Goal: Task Accomplishment & Management: Complete application form

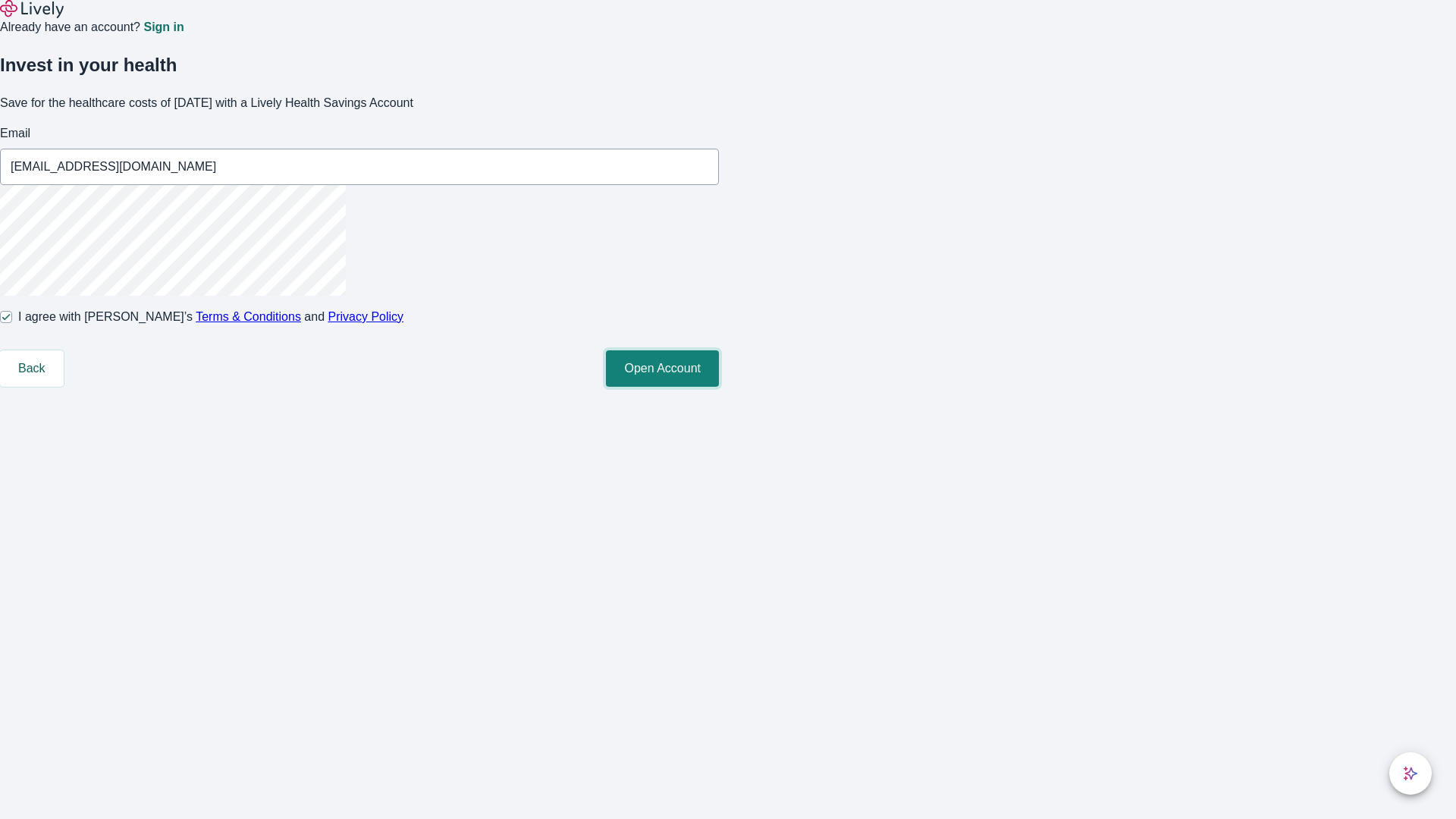
click at [719, 387] on button "Open Account" at bounding box center [662, 369] width 113 height 37
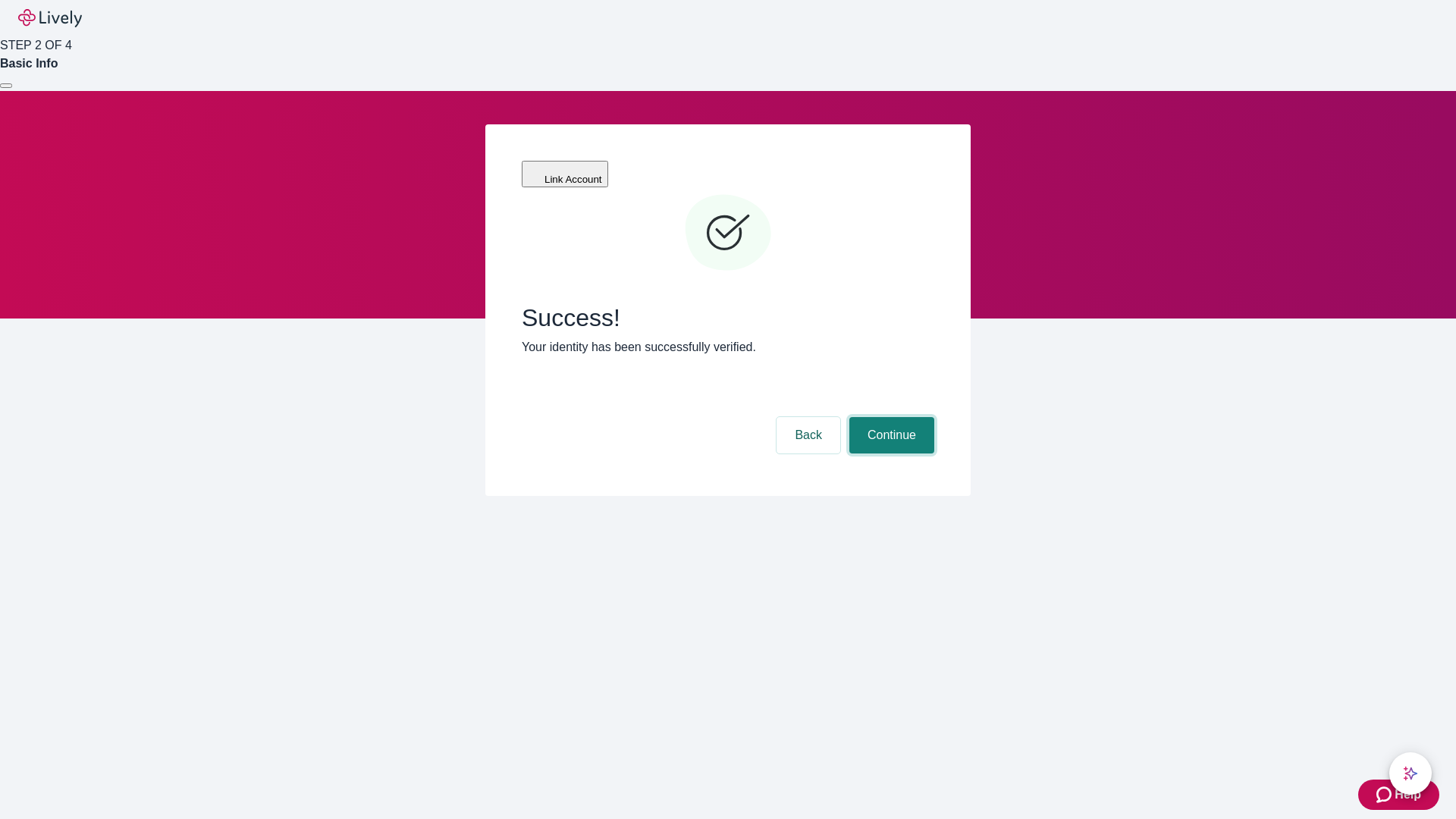
click at [890, 417] on button "Continue" at bounding box center [891, 435] width 85 height 37
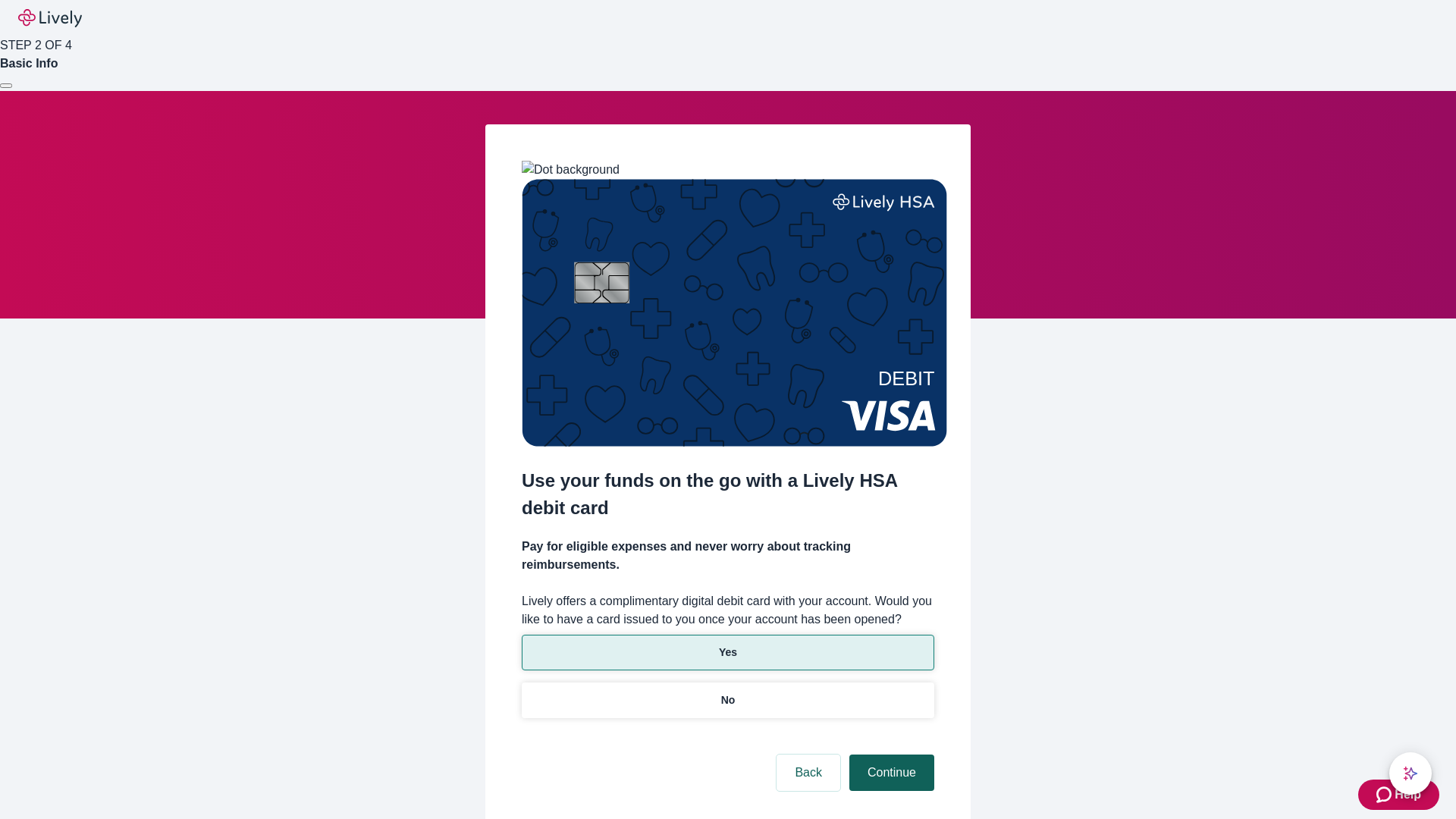
click at [727, 692] on p "No" at bounding box center [729, 700] width 15 height 16
click at [890, 755] on button "Continue" at bounding box center [891, 773] width 85 height 37
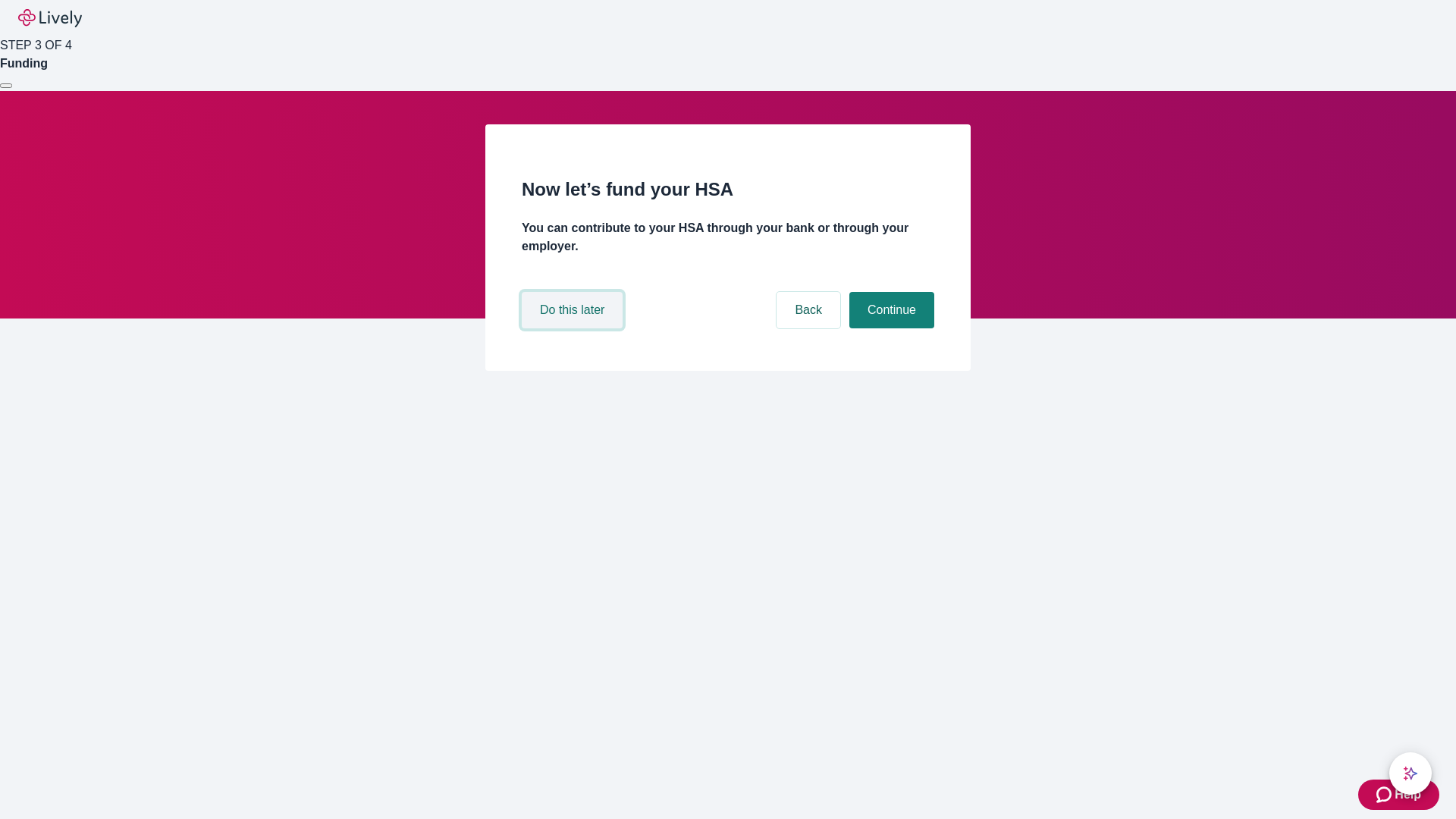
click at [574, 329] on button "Do this later" at bounding box center [572, 310] width 101 height 37
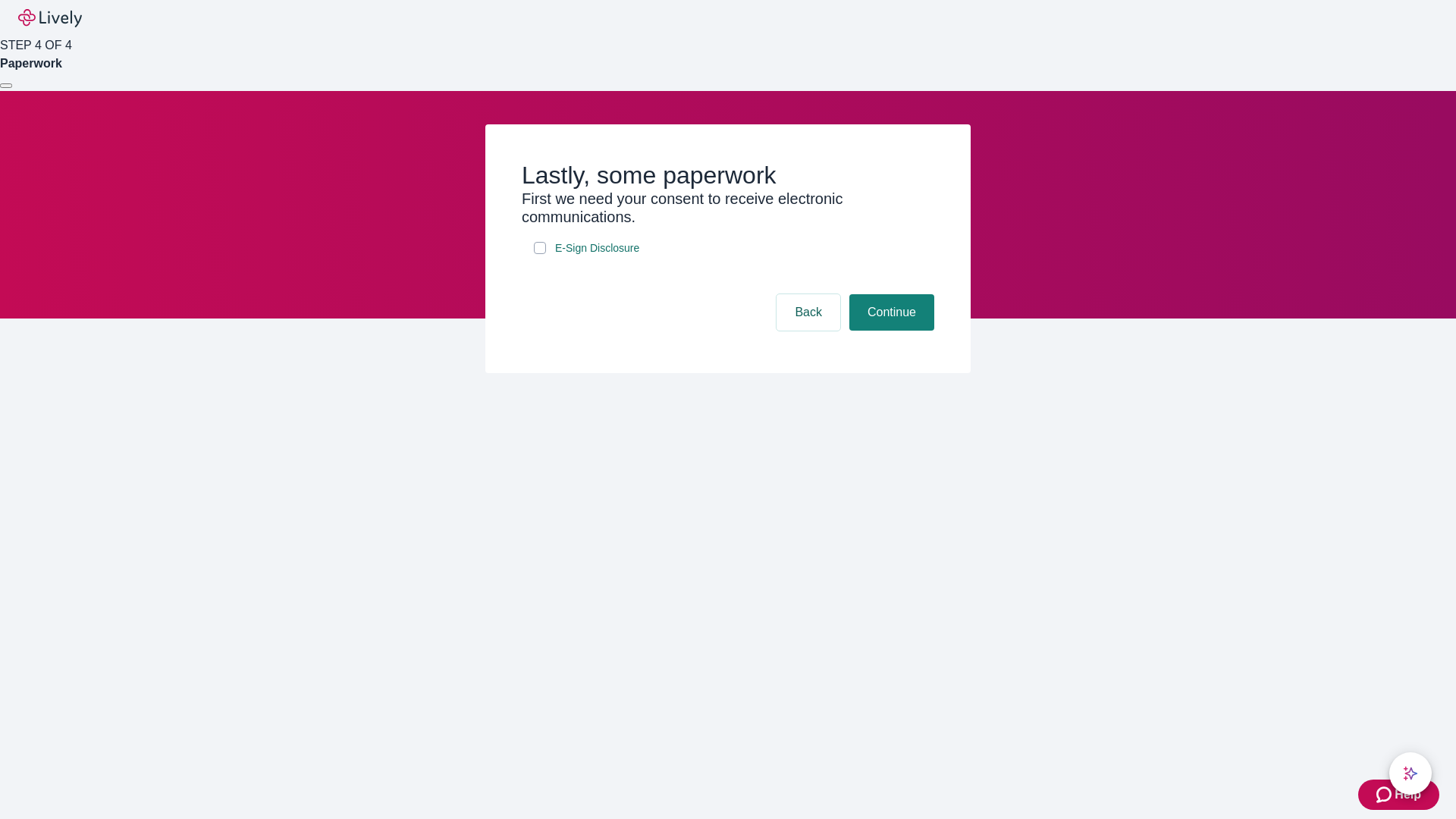
click at [540, 254] on input "E-Sign Disclosure" at bounding box center [540, 248] width 12 height 12
checkbox input "true"
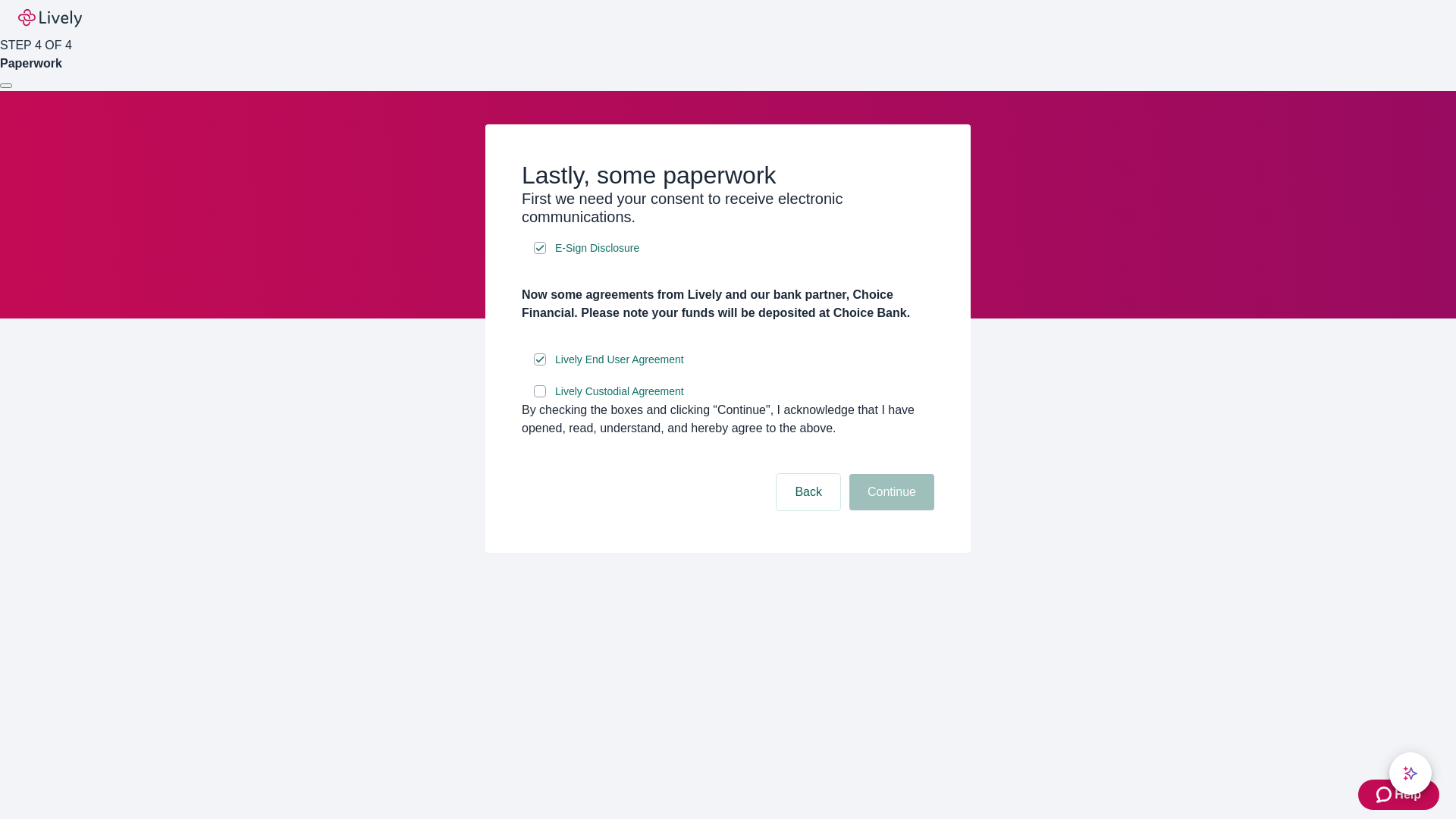
click at [540, 398] on input "Lively Custodial Agreement" at bounding box center [540, 391] width 12 height 12
checkbox input "true"
click at [890, 510] on button "Continue" at bounding box center [891, 492] width 85 height 37
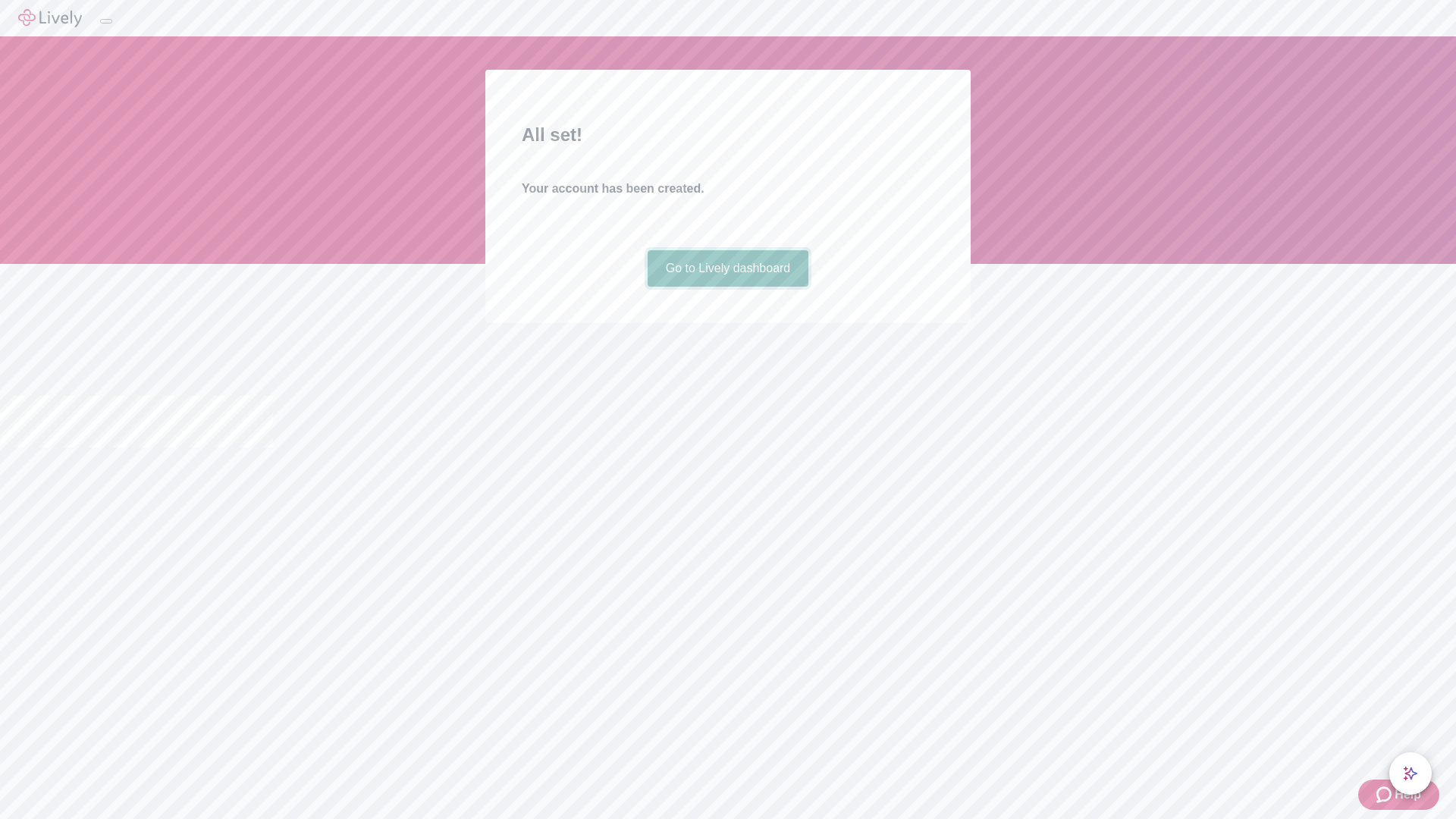
click at [727, 286] on link "Go to Lively dashboard" at bounding box center [729, 269] width 162 height 37
